Goal: Register for event/course

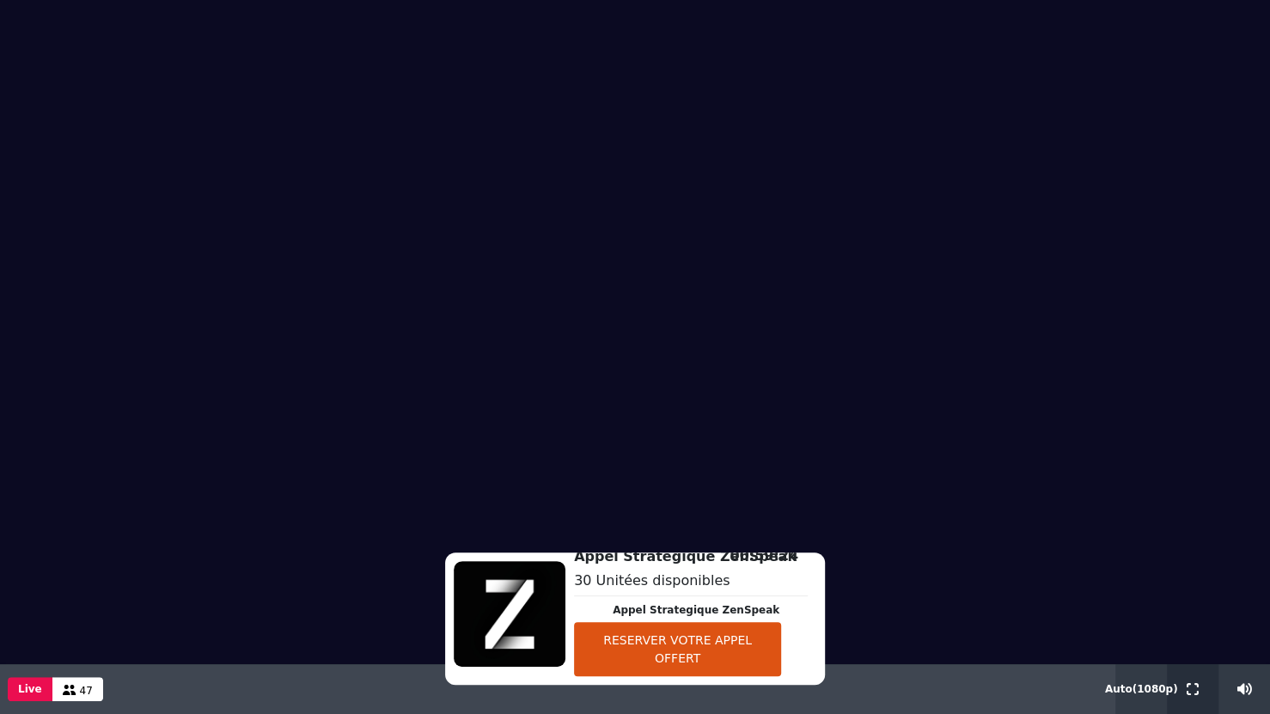
click at [1196, 692] on icon at bounding box center [1193, 689] width 12 height 12
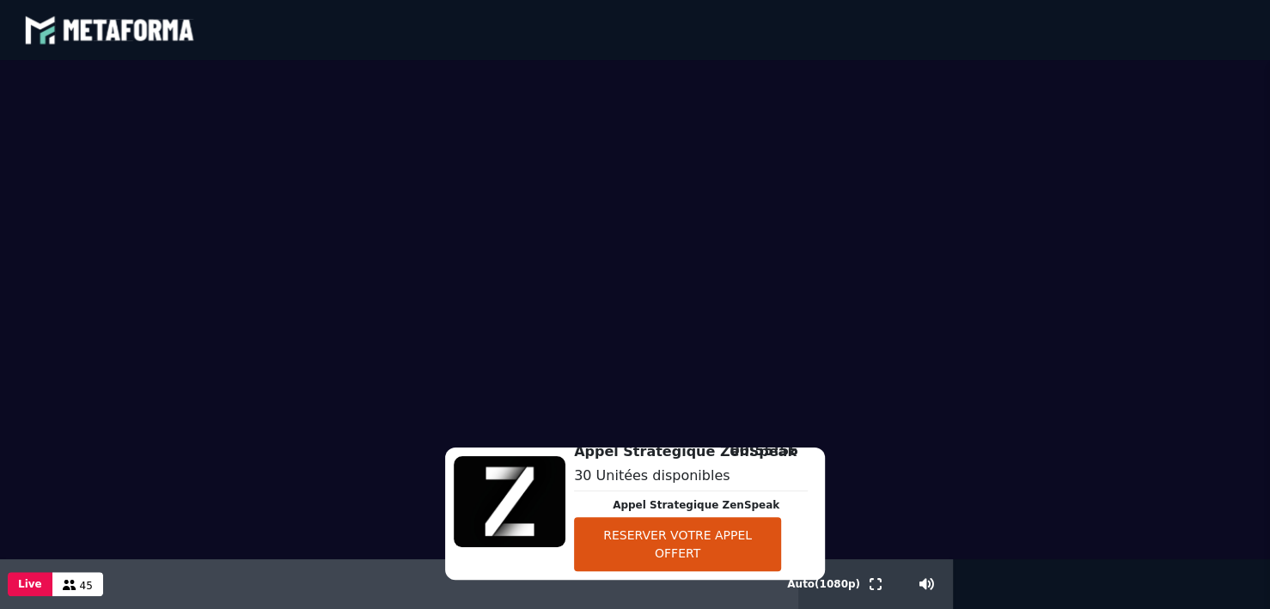
scroll to position [25525, 0]
drag, startPoint x: 685, startPoint y: 539, endPoint x: 652, endPoint y: 528, distance: 34.2
click at [652, 528] on button "RESERVER VOTRE APPEL OFFERT" at bounding box center [677, 544] width 207 height 54
click at [875, 578] on icon at bounding box center [876, 584] width 12 height 12
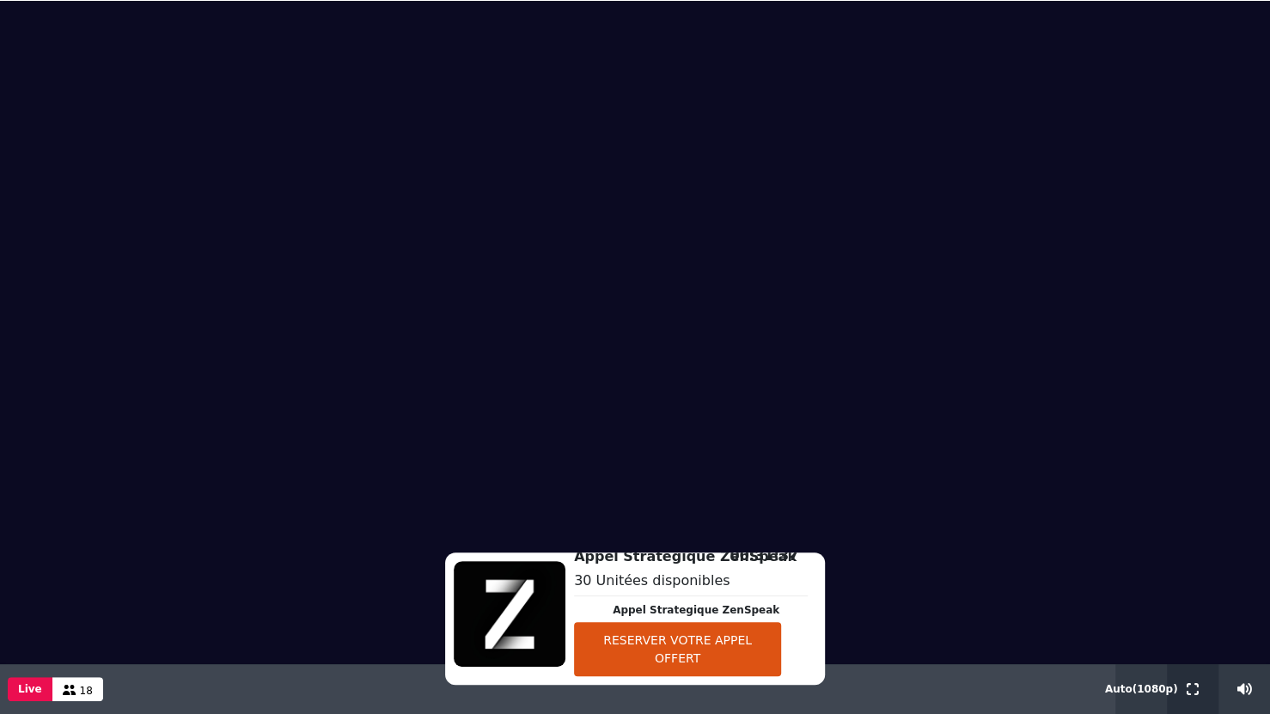
click at [1189, 687] on icon at bounding box center [1193, 688] width 12 height 12
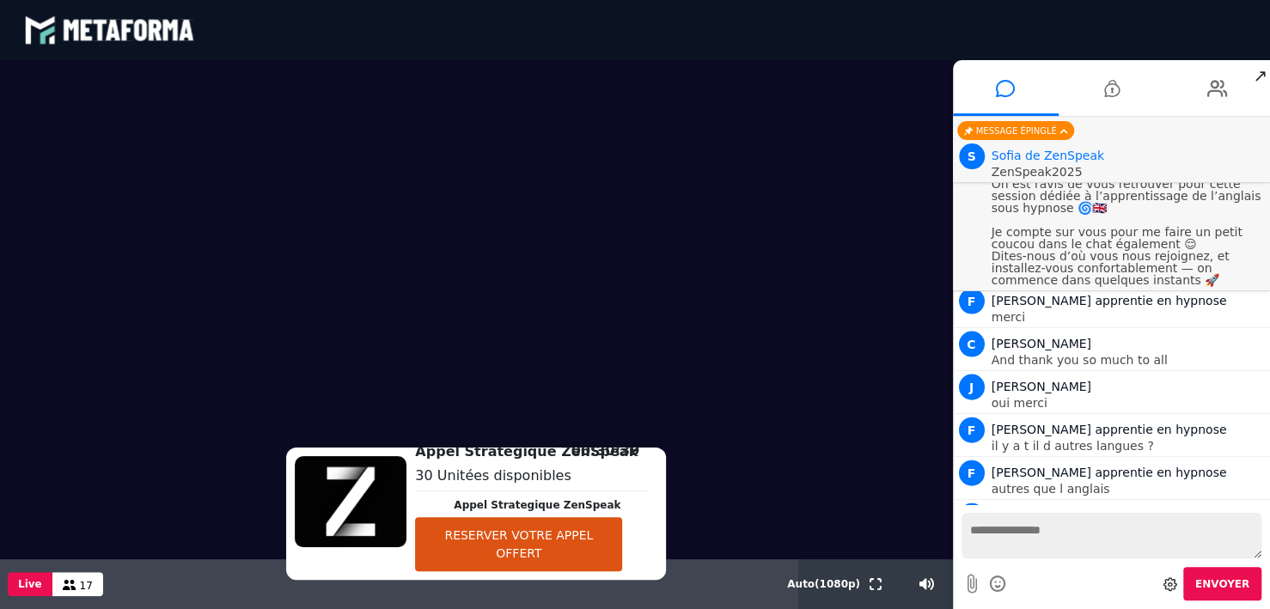
scroll to position [31210, 0]
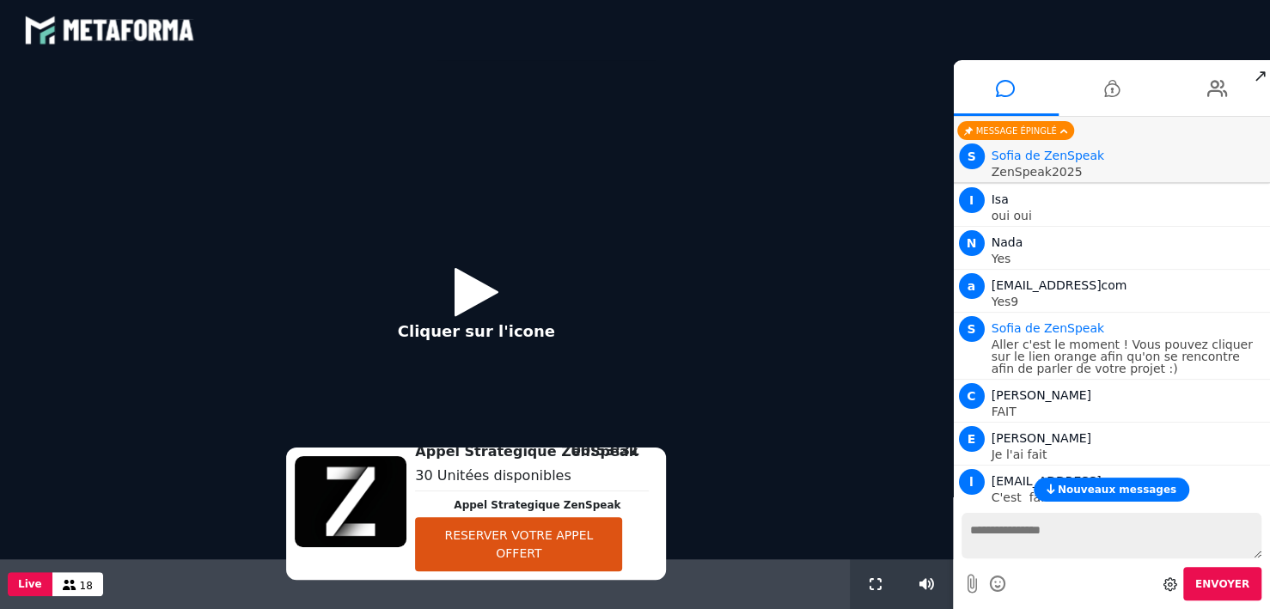
scroll to position [2314, 0]
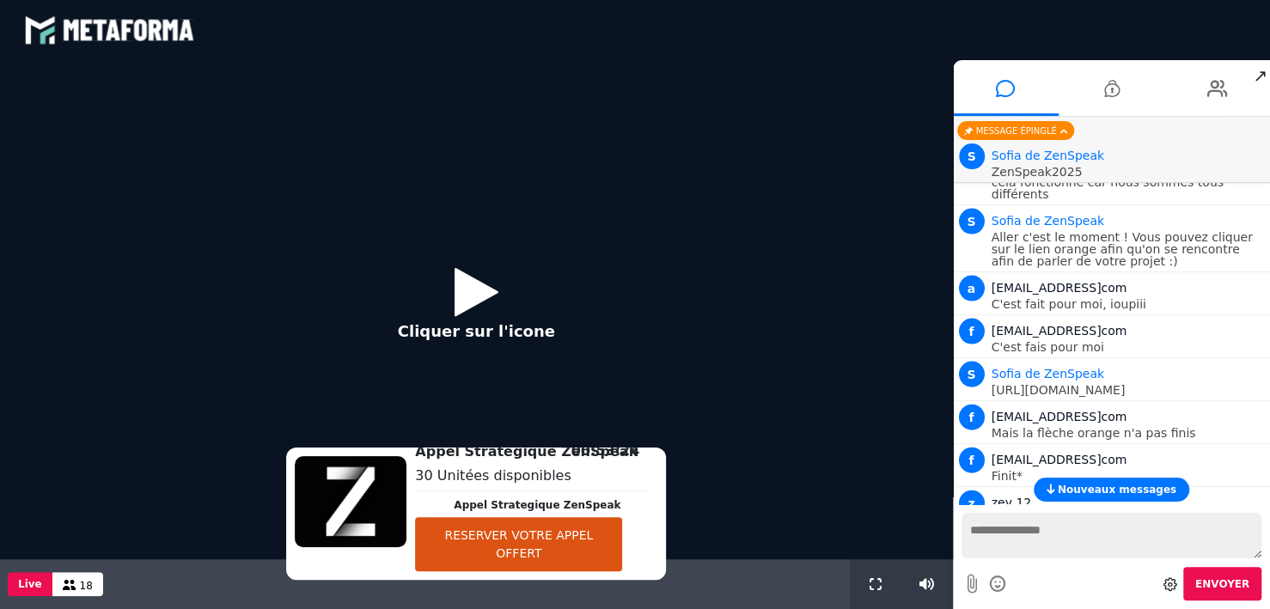
click at [564, 539] on button "RESERVER VOTRE APPEL OFFERT" at bounding box center [518, 544] width 207 height 54
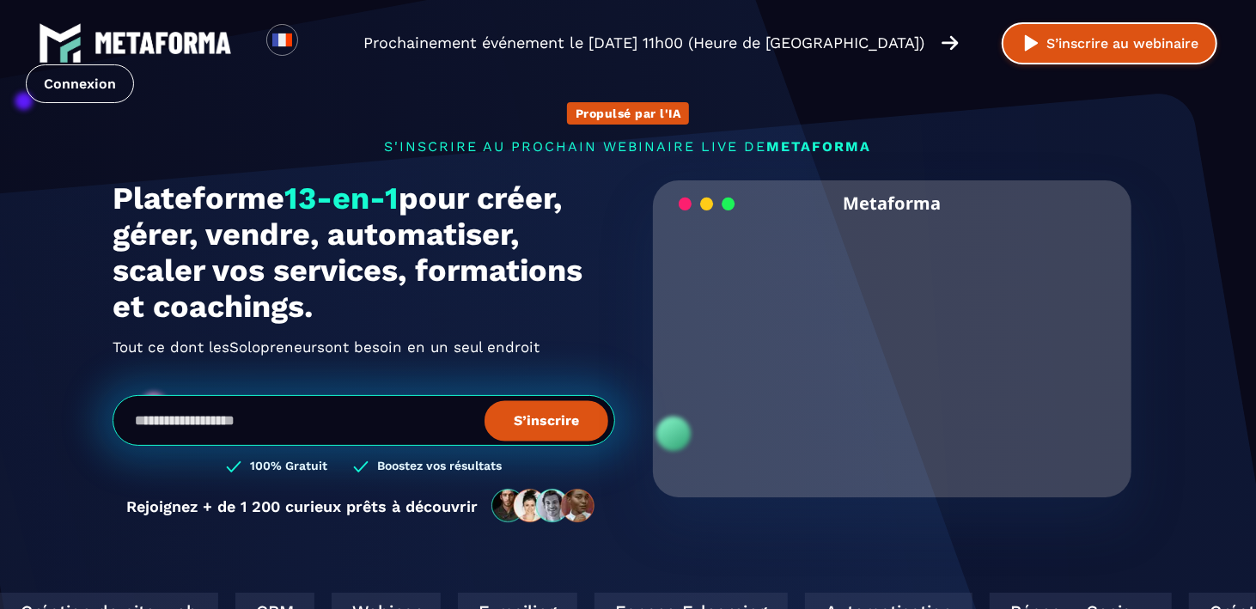
drag, startPoint x: 1072, startPoint y: 39, endPoint x: 1170, endPoint y: 49, distance: 99.4
click at [1170, 49] on button "S’inscrire au webinaire" at bounding box center [1110, 43] width 216 height 42
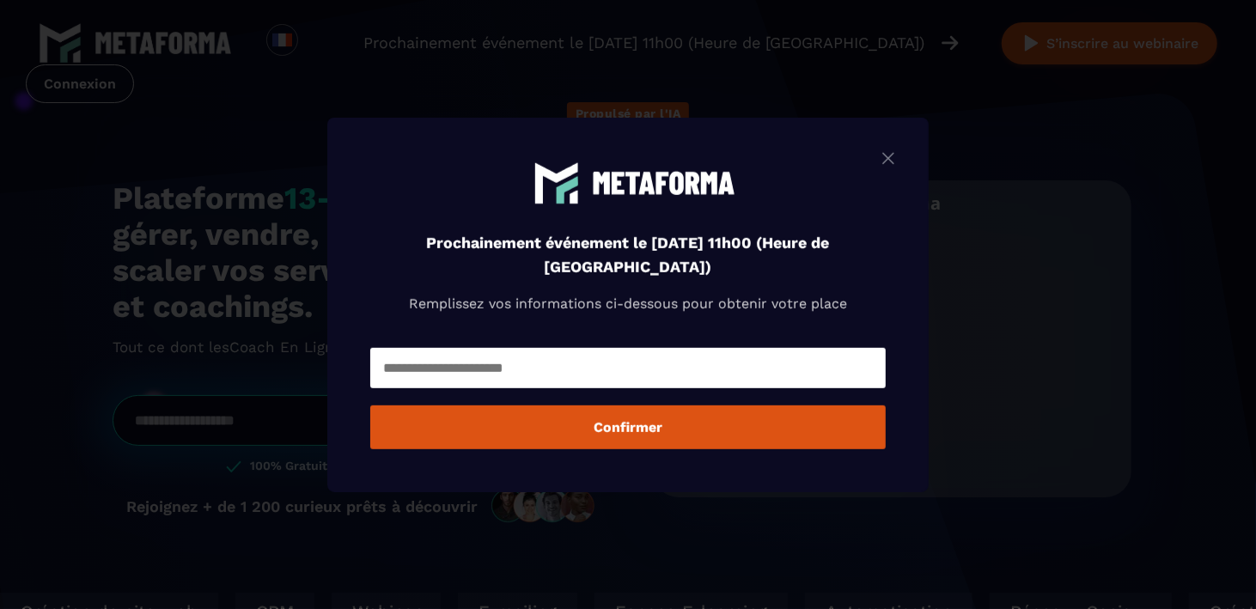
click at [892, 158] on img "Modal window" at bounding box center [888, 157] width 21 height 21
